Goal: Navigation & Orientation: Find specific page/section

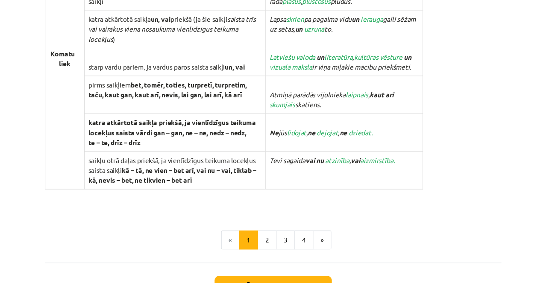
scroll to position [895, 0]
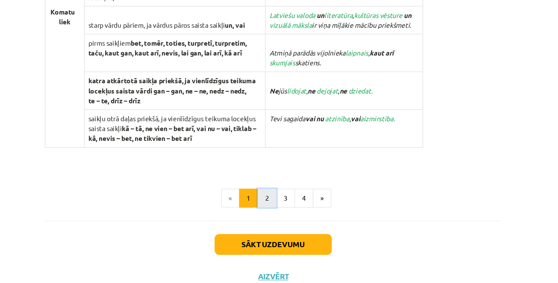
click at [274, 180] on button "2" at bounding box center [273, 179] width 17 height 17
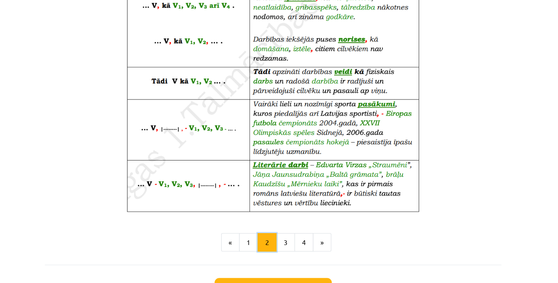
scroll to position [560, 0]
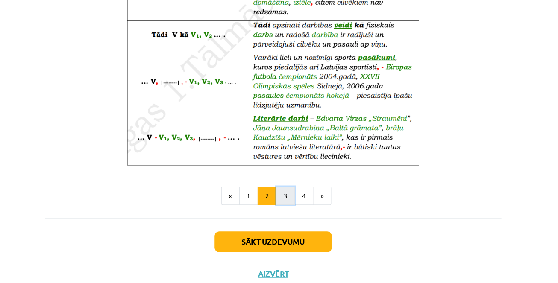
click at [287, 180] on button "3" at bounding box center [290, 177] width 17 height 17
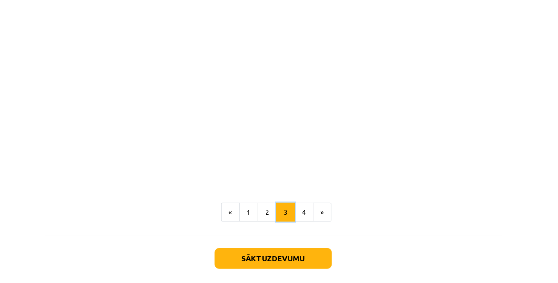
scroll to position [153, 0]
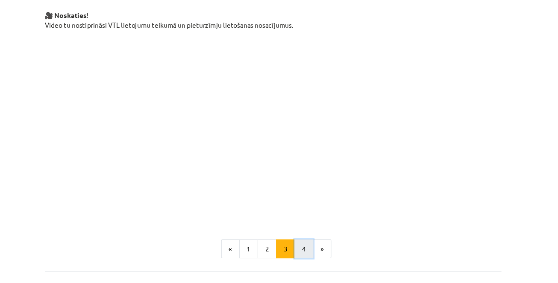
click at [308, 222] on button "4" at bounding box center [306, 225] width 17 height 17
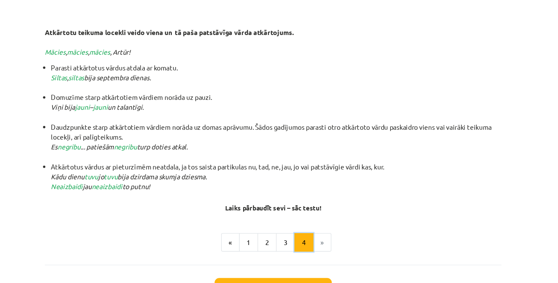
scroll to position [184, 0]
click at [291, 217] on button "3" at bounding box center [290, 219] width 17 height 17
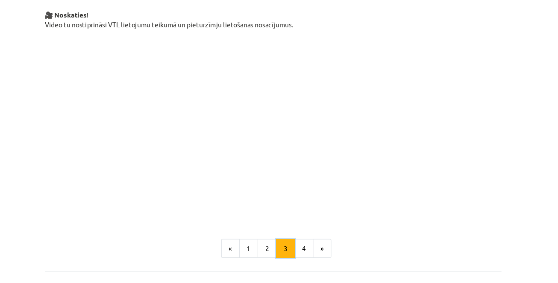
scroll to position [153, 0]
click at [278, 219] on button "2" at bounding box center [273, 225] width 17 height 17
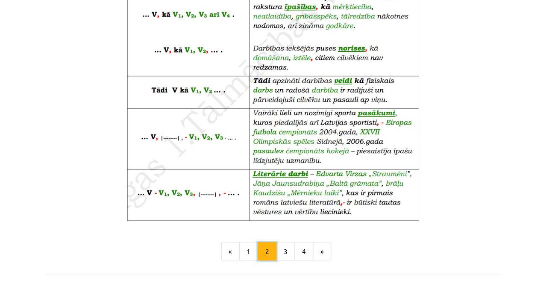
scroll to position [560, 0]
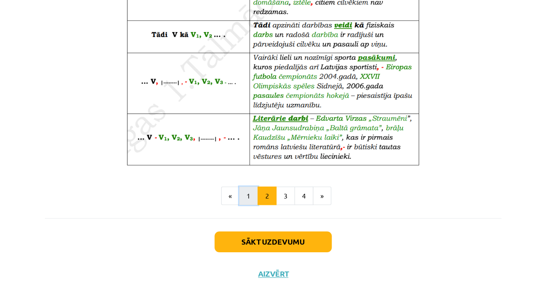
click at [256, 172] on button "1" at bounding box center [256, 177] width 17 height 17
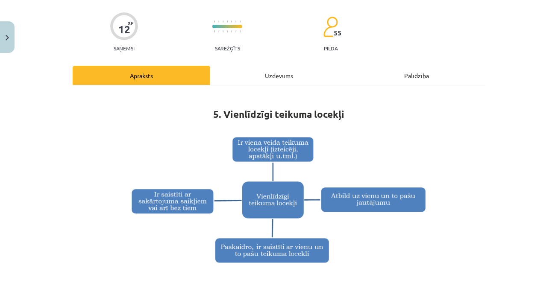
scroll to position [62, 0]
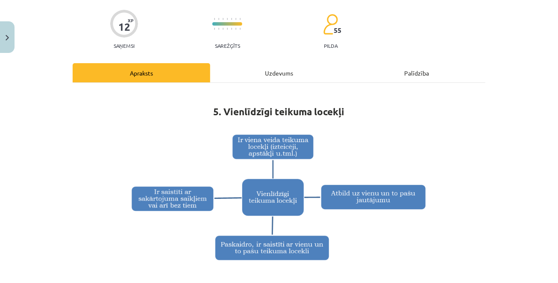
click at [265, 74] on div "Uzdevums" at bounding box center [279, 72] width 138 height 19
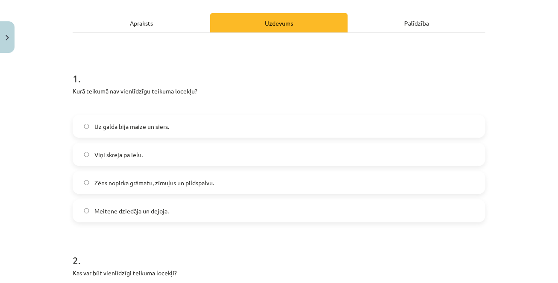
scroll to position [0, 0]
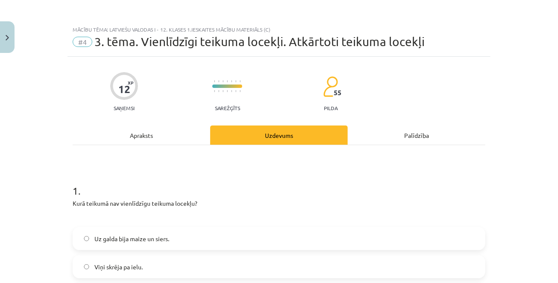
click at [155, 136] on div "Apraksts" at bounding box center [142, 135] width 138 height 19
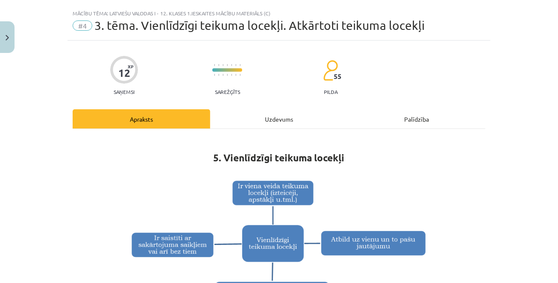
scroll to position [21, 0]
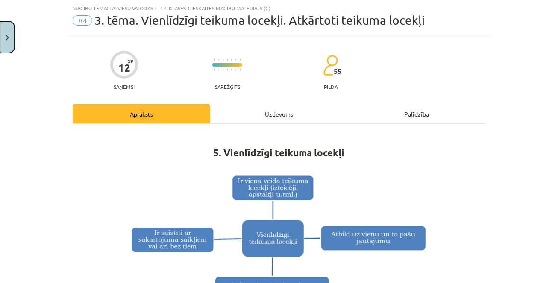
click at [5, 31] on button "Close" at bounding box center [7, 37] width 15 height 32
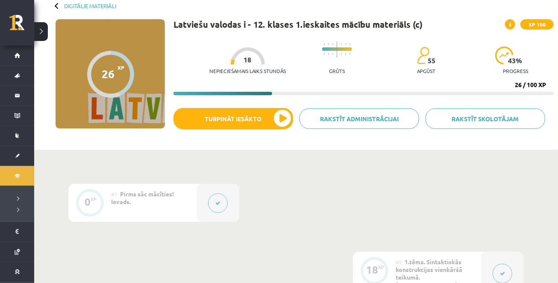
scroll to position [32, 0]
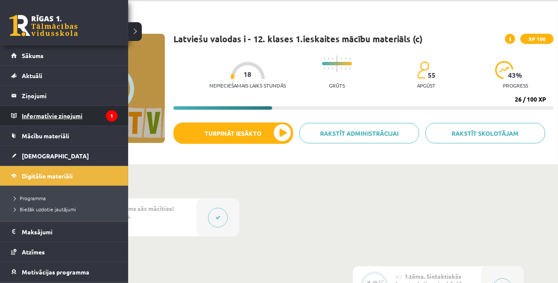
click at [48, 110] on legend "Informatīvie ziņojumi 1" at bounding box center [70, 116] width 96 height 20
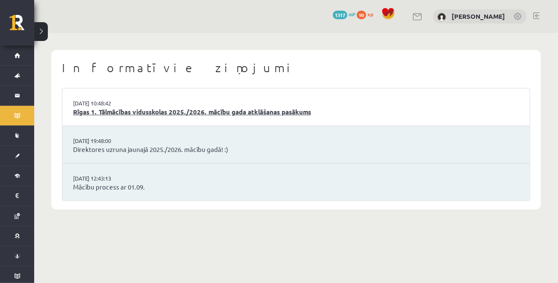
click at [101, 113] on link "Rīgas 1. Tālmācības vidusskolas 2025./2026. mācību gada atklāšanas pasākums" at bounding box center [296, 112] width 446 height 10
click at [118, 116] on link "Rīgas 1. Tālmācības vidusskolas 2025./2026. mācību gada atklāšanas pasākums" at bounding box center [296, 112] width 446 height 10
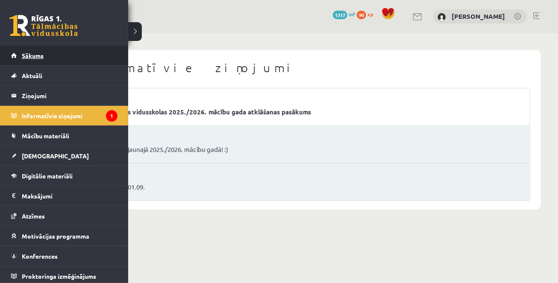
click at [21, 53] on link "Sākums" at bounding box center [64, 56] width 106 height 20
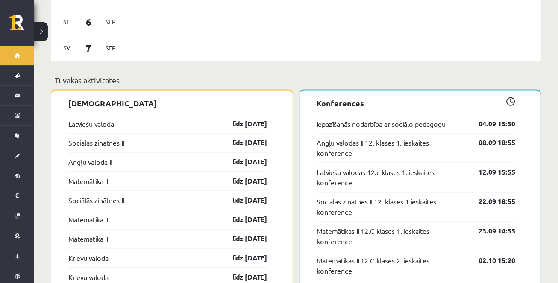
scroll to position [632, 0]
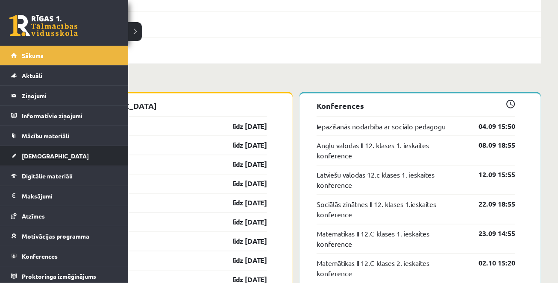
click at [37, 153] on span "[DEMOGRAPHIC_DATA]" at bounding box center [55, 156] width 67 height 8
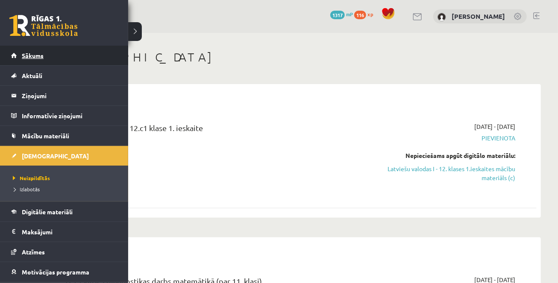
click at [27, 52] on span "Sākums" at bounding box center [33, 56] width 22 height 8
